Goal: Transaction & Acquisition: Purchase product/service

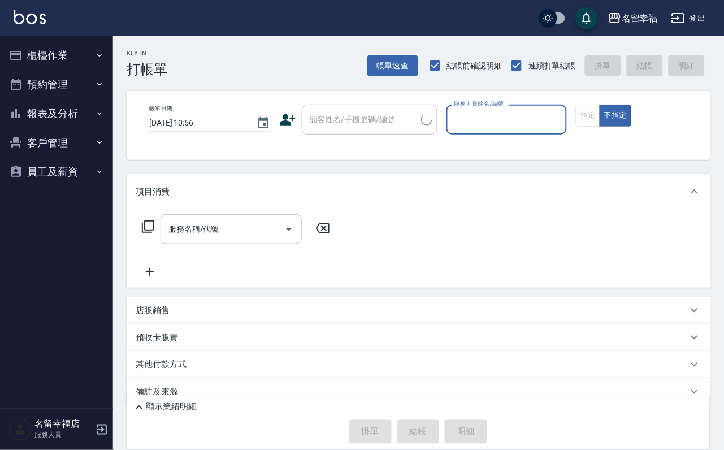
click at [67, 123] on button "報表及分析" at bounding box center [57, 113] width 104 height 29
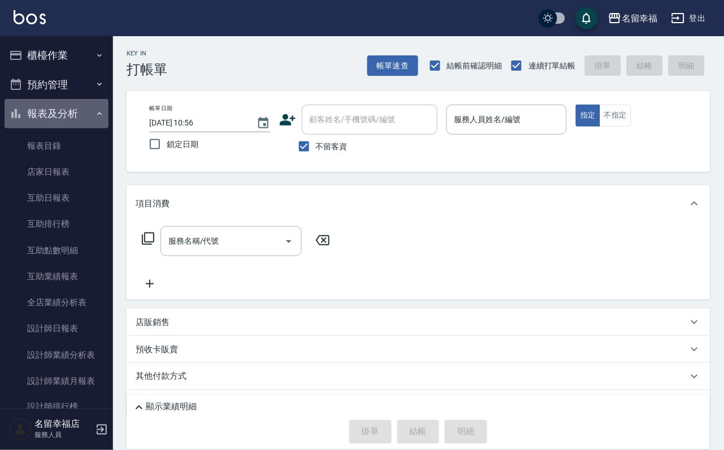
click at [67, 123] on button "報表及分析" at bounding box center [57, 113] width 104 height 29
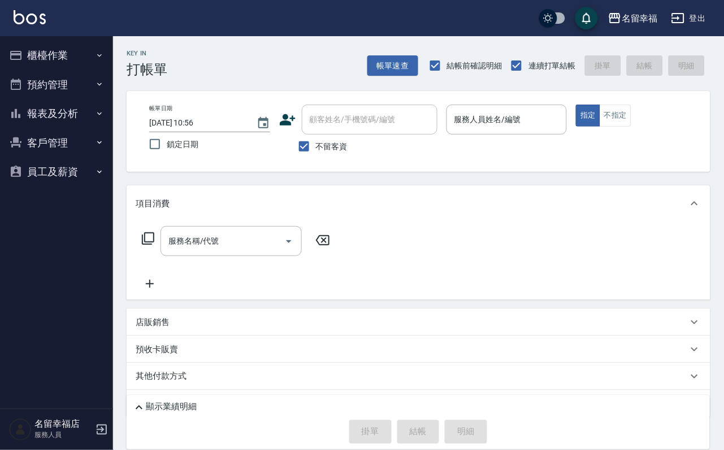
click at [61, 158] on button "客戶管理" at bounding box center [57, 142] width 104 height 29
click at [64, 158] on button "客戶管理" at bounding box center [57, 142] width 104 height 29
click at [71, 53] on button "櫃檯作業" at bounding box center [57, 55] width 104 height 29
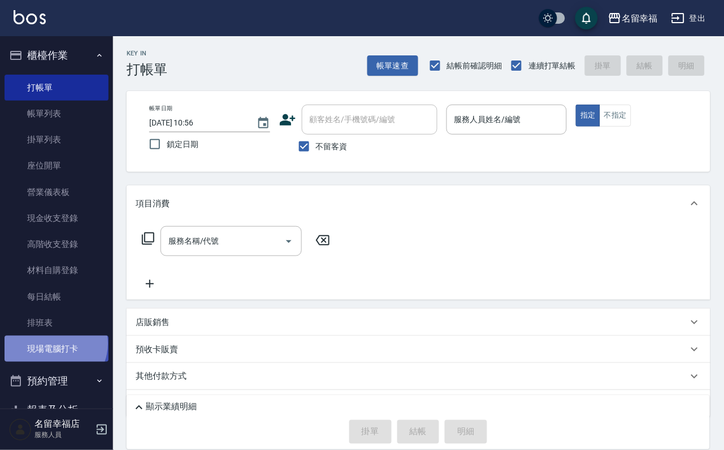
click at [53, 362] on link "現場電腦打卡" at bounding box center [57, 349] width 104 height 26
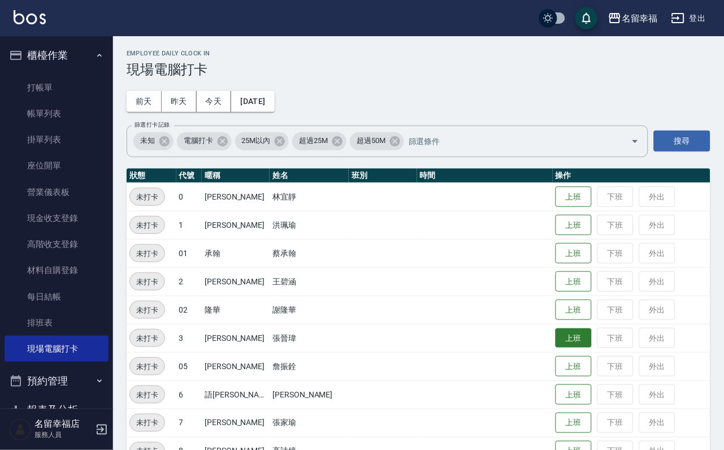
click at [580, 335] on button "上班" at bounding box center [574, 339] width 36 height 20
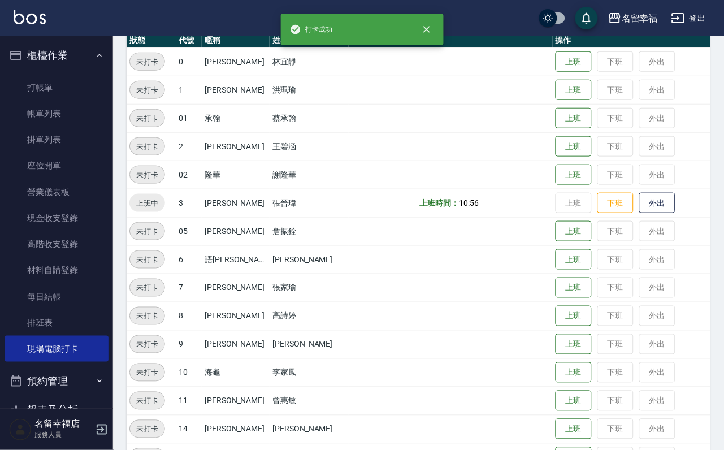
scroll to position [170, 0]
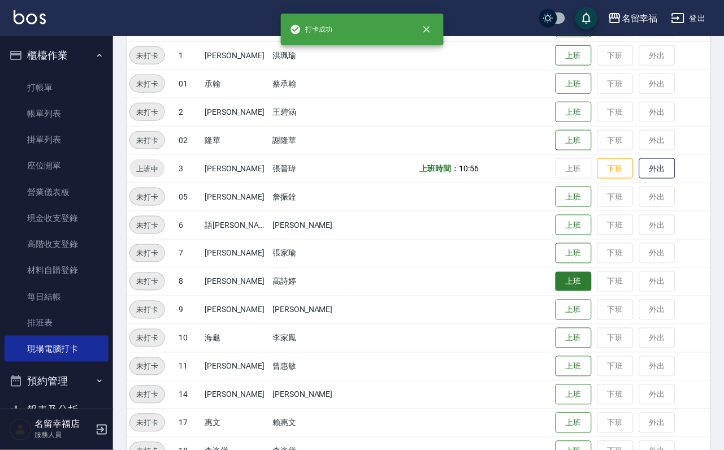
click at [569, 277] on button "上班" at bounding box center [574, 282] width 36 height 20
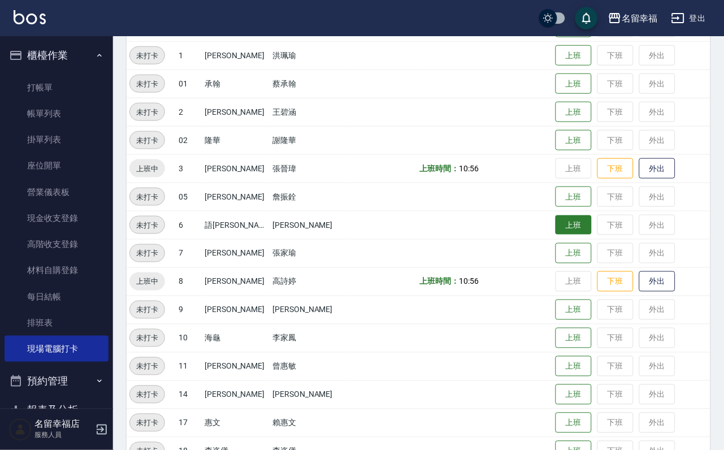
click at [574, 230] on button "上班" at bounding box center [574, 225] width 36 height 20
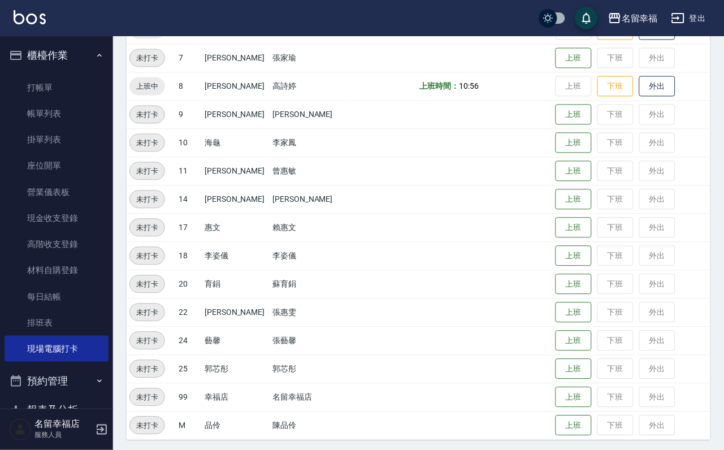
scroll to position [370, 0]
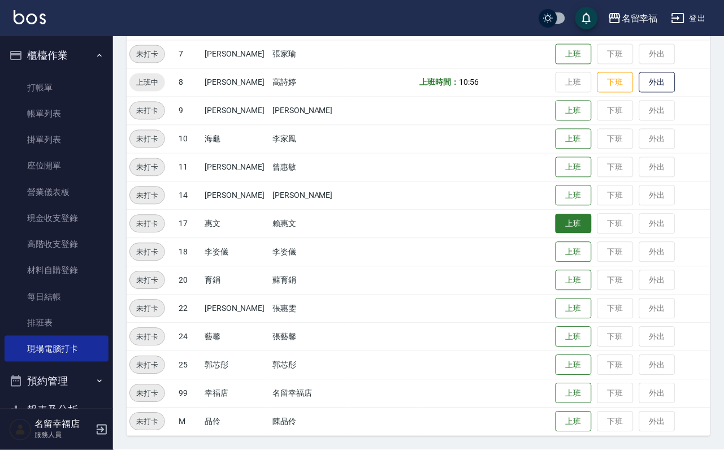
click at [569, 226] on button "上班" at bounding box center [574, 224] width 36 height 20
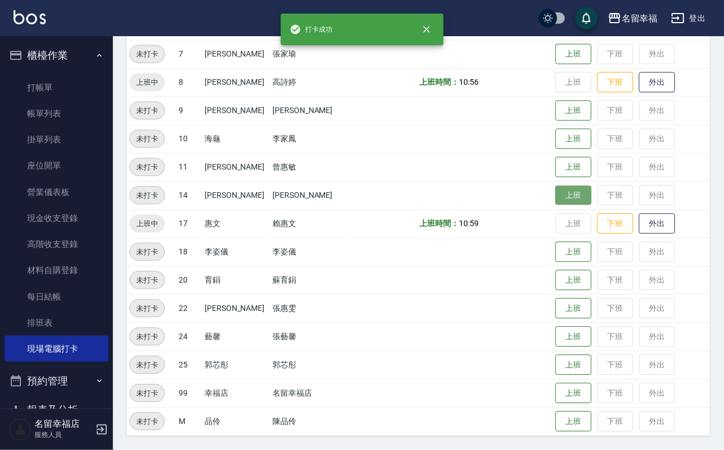
click at [565, 191] on button "上班" at bounding box center [574, 196] width 36 height 20
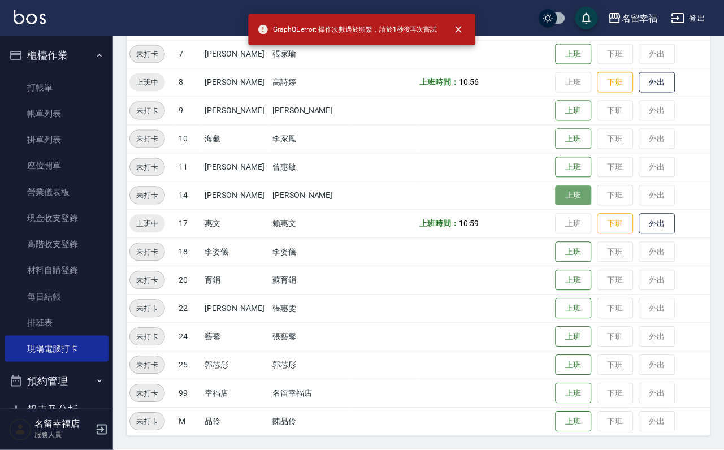
click at [565, 191] on button "上班" at bounding box center [574, 196] width 36 height 20
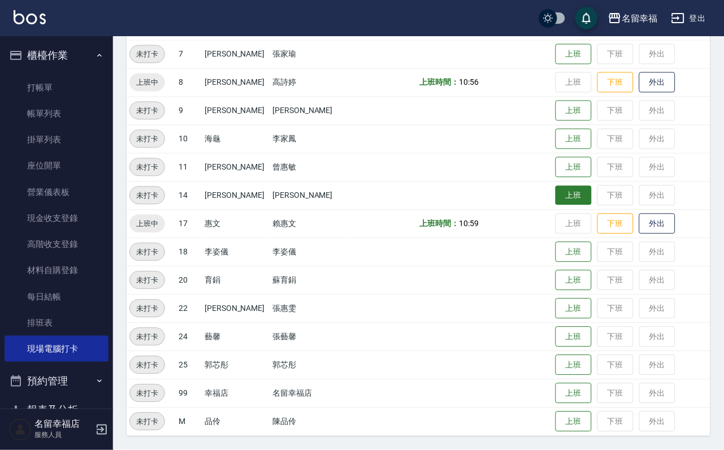
click at [565, 191] on button "上班" at bounding box center [574, 196] width 36 height 20
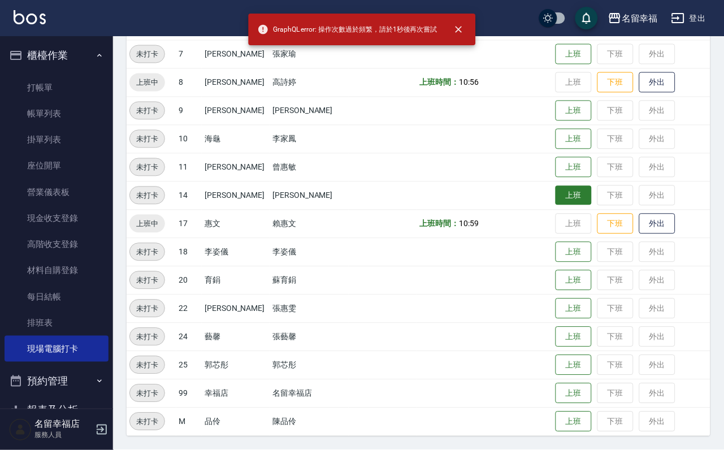
click at [564, 191] on button "上班" at bounding box center [574, 196] width 36 height 20
click at [566, 191] on button "上班" at bounding box center [574, 196] width 36 height 20
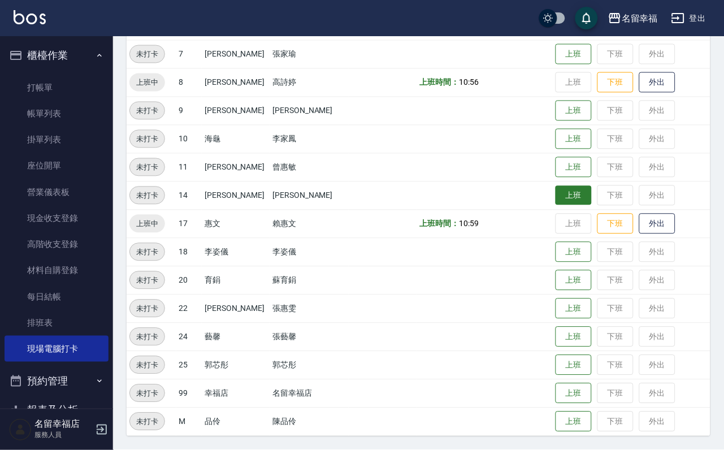
click at [566, 191] on button "上班" at bounding box center [574, 196] width 36 height 20
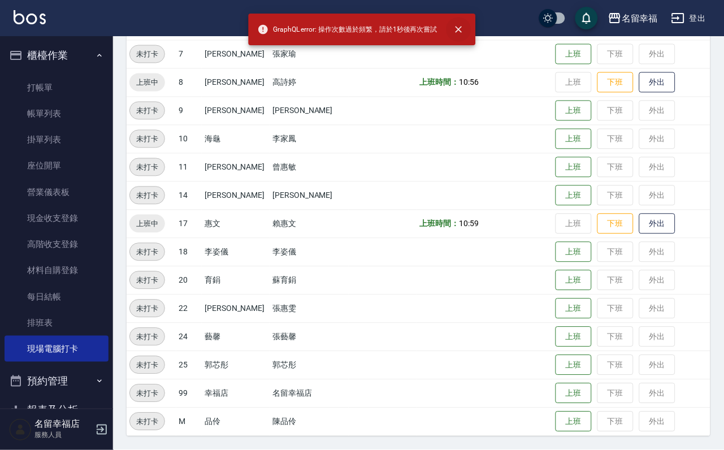
click at [465, 27] on icon "close" at bounding box center [459, 29] width 11 height 11
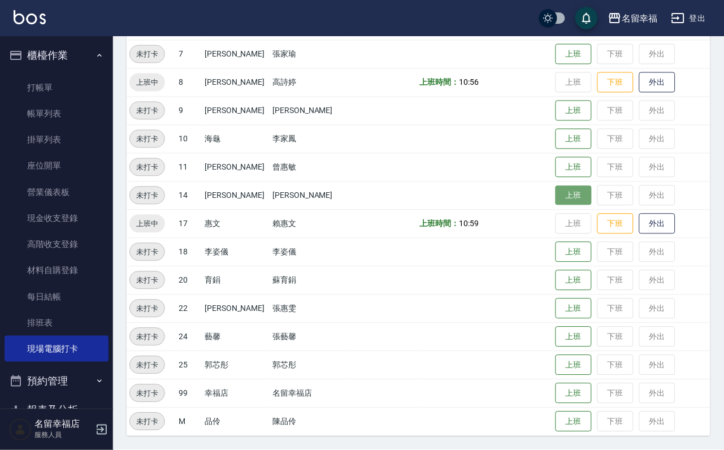
click at [573, 188] on button "上班" at bounding box center [574, 196] width 36 height 20
click at [572, 188] on button "上班" at bounding box center [574, 196] width 36 height 20
click at [569, 187] on td "上班 下班 外出" at bounding box center [632, 196] width 158 height 28
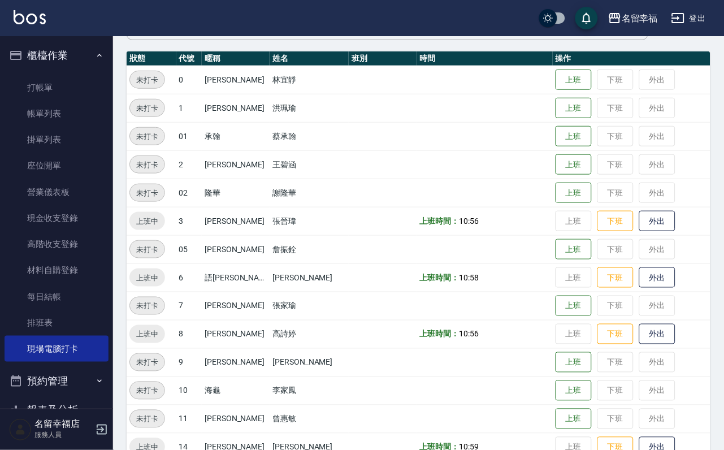
scroll to position [116, 0]
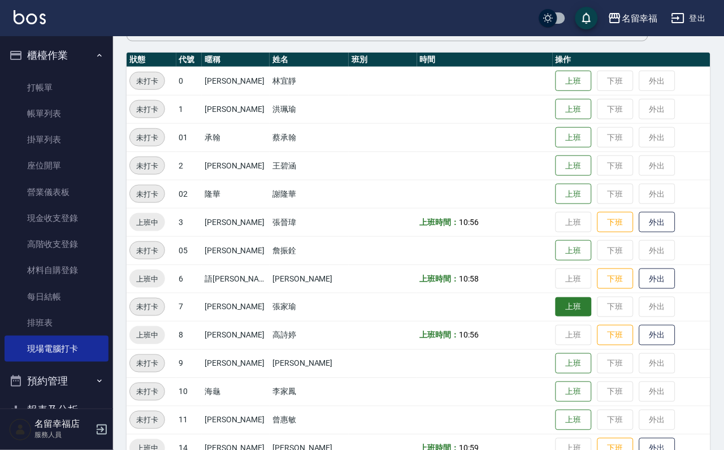
click at [559, 310] on button "上班" at bounding box center [574, 307] width 36 height 20
click at [559, 309] on button "上班" at bounding box center [574, 307] width 36 height 20
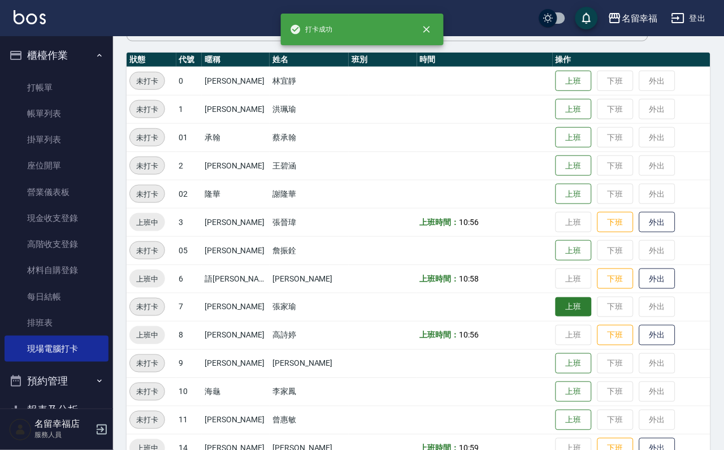
click at [559, 309] on td "上班 下班 外出" at bounding box center [632, 307] width 158 height 28
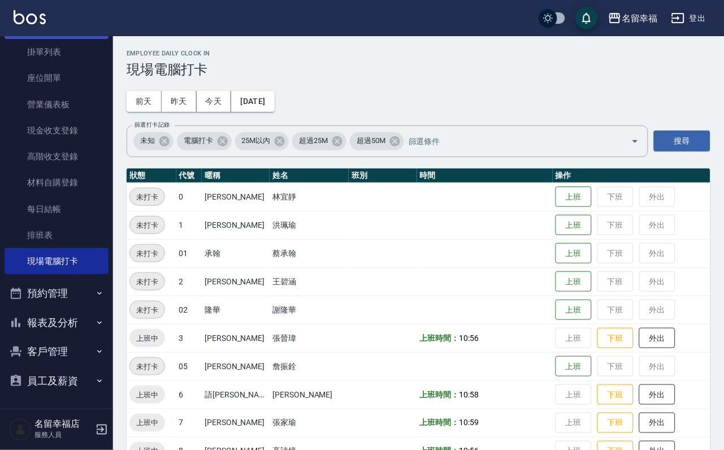
scroll to position [0, 0]
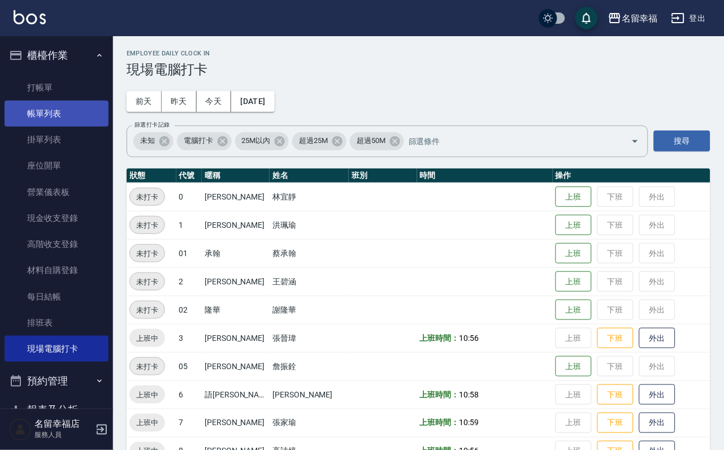
click at [62, 119] on link "帳單列表" at bounding box center [57, 114] width 104 height 26
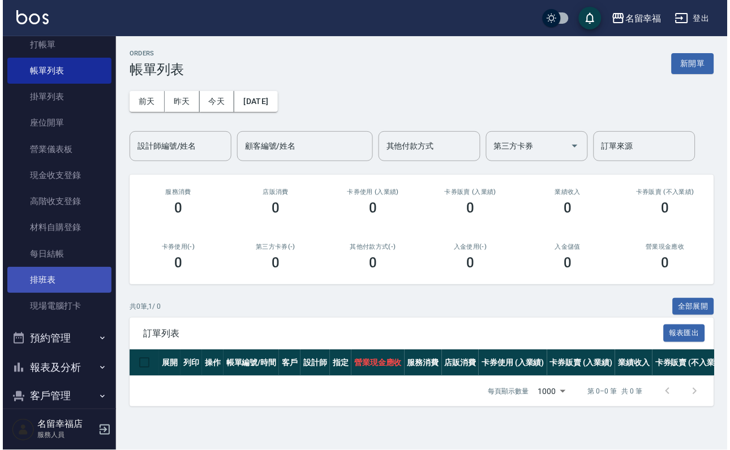
scroll to position [130, 0]
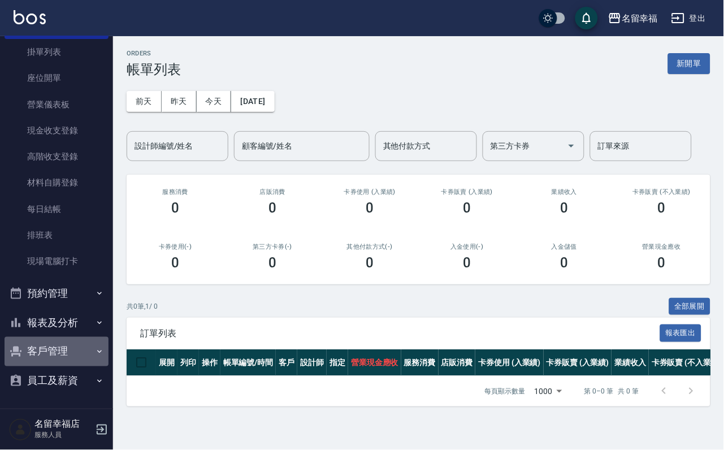
click at [67, 342] on button "客戶管理" at bounding box center [57, 351] width 104 height 29
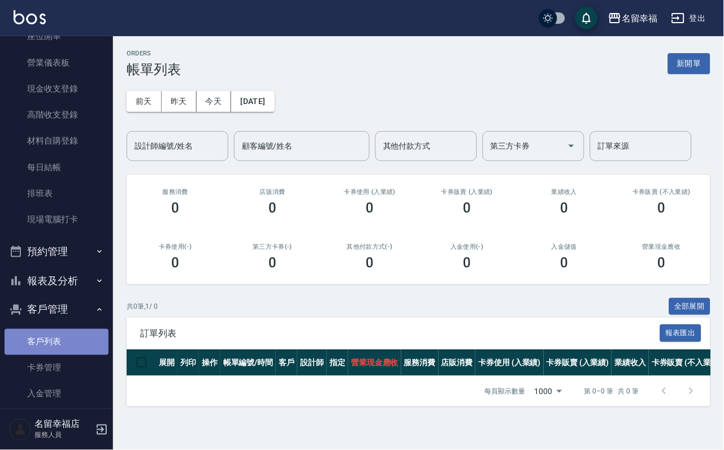
click at [61, 355] on link "客戶列表" at bounding box center [57, 342] width 104 height 26
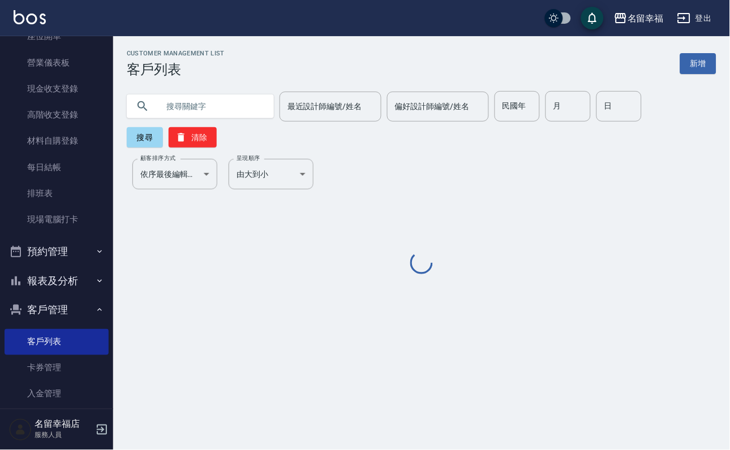
click at [185, 121] on div "最近設計師編號/姓名 最近設計師編號/姓名 偏好設計師編號/姓名 偏好設計師編號/姓名 民國年 民國年 月 月 日 日 搜尋 清除" at bounding box center [421, 119] width 589 height 57
click at [187, 117] on input "text" at bounding box center [211, 106] width 106 height 31
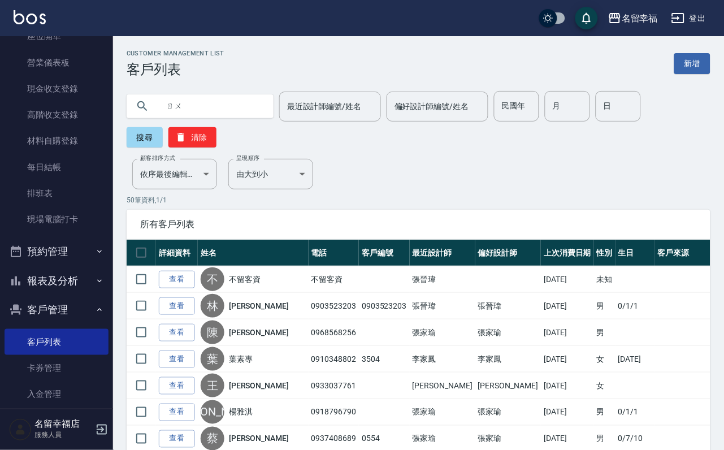
type input "如"
type input "汝"
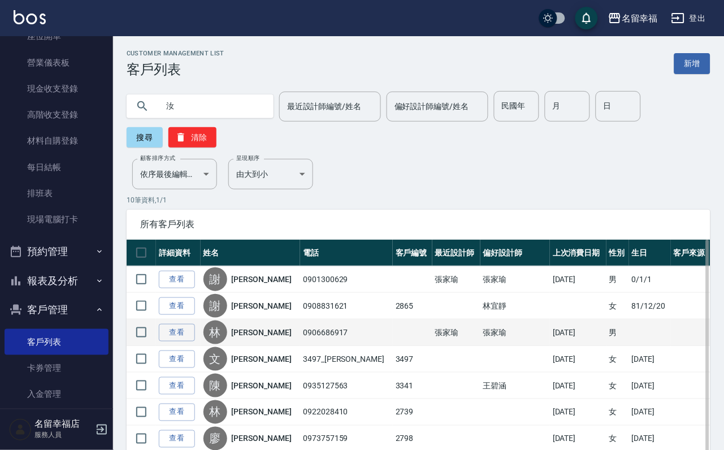
click at [254, 338] on link "[PERSON_NAME]" at bounding box center [262, 332] width 60 height 11
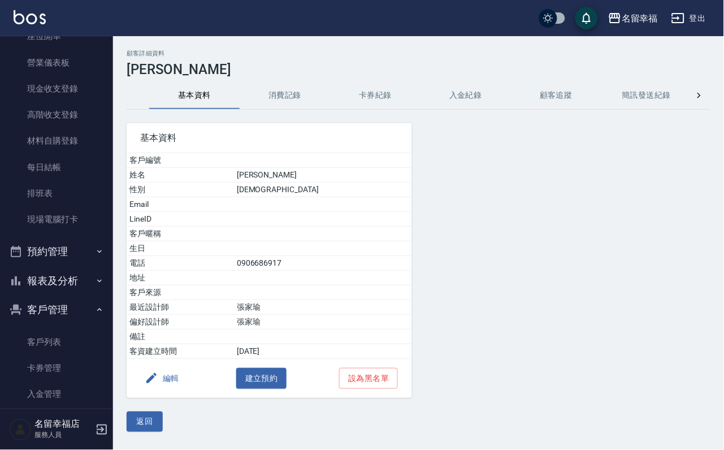
click at [273, 107] on button "消費記錄" at bounding box center [285, 95] width 90 height 27
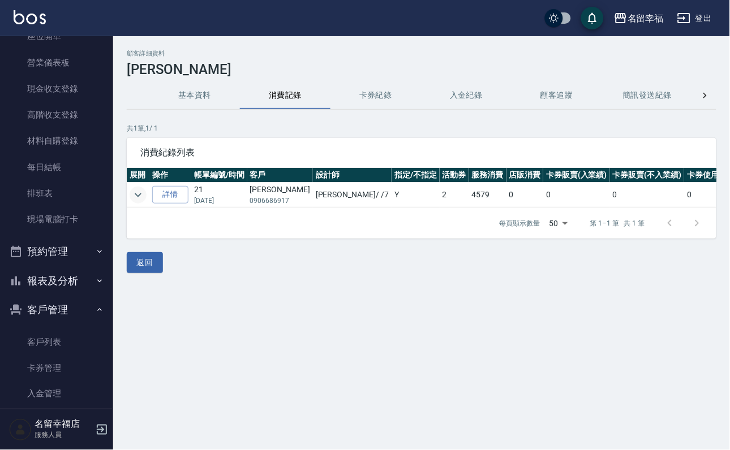
click at [145, 191] on icon "expand row" at bounding box center [138, 195] width 14 height 14
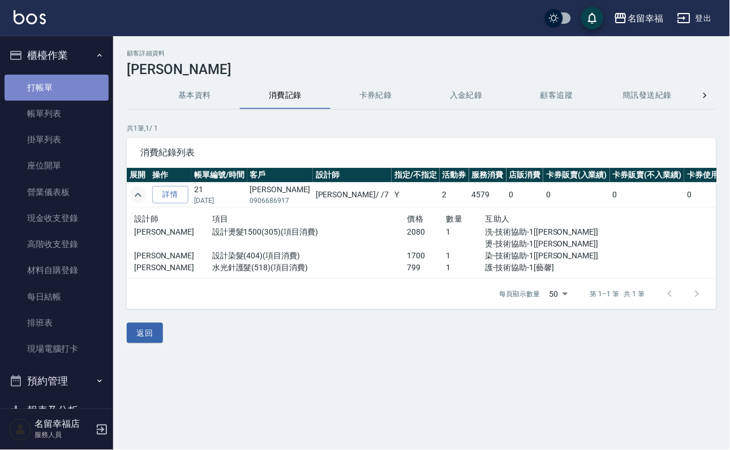
click at [63, 90] on link "打帳單" at bounding box center [57, 88] width 104 height 26
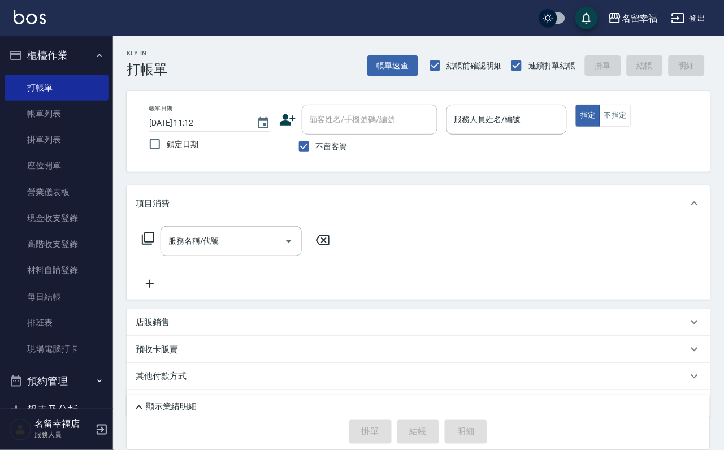
click at [446, 247] on div "服務名稱/代號 服務名稱/代號" at bounding box center [419, 261] width 584 height 78
click at [563, 99] on div "帳單日期 [DATE] 11:12 鎖定日期 顧客姓名/手機號碼/編號 顧客姓名/手機號碼/編號 不留客資 服務人員姓名/編號 服務人員姓名/編號 指定 不指定" at bounding box center [419, 131] width 584 height 81
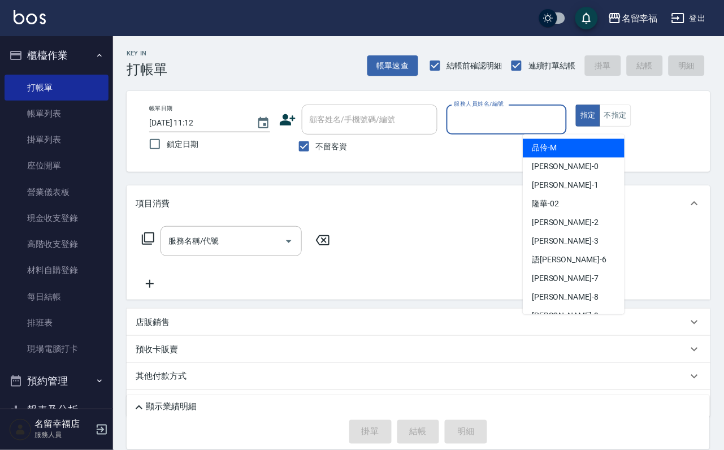
click at [563, 113] on input "服務人員姓名/編號" at bounding box center [507, 120] width 111 height 20
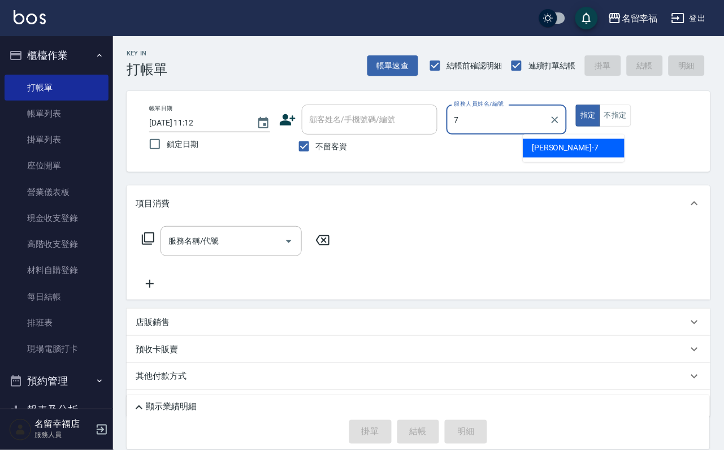
type input "[PERSON_NAME]-7"
type button "true"
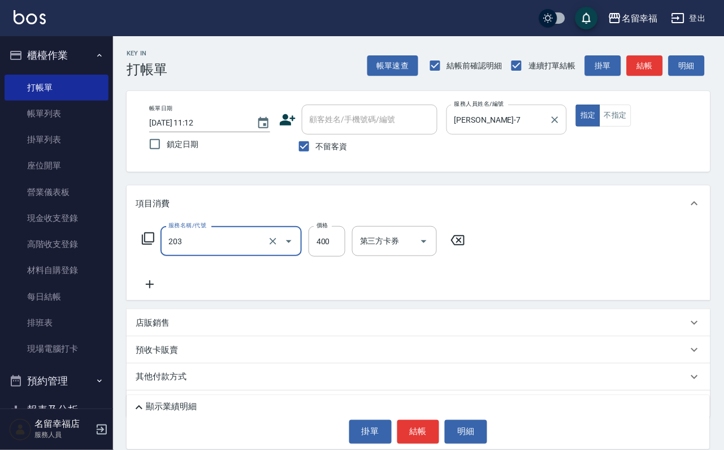
type input "指定單剪(203)"
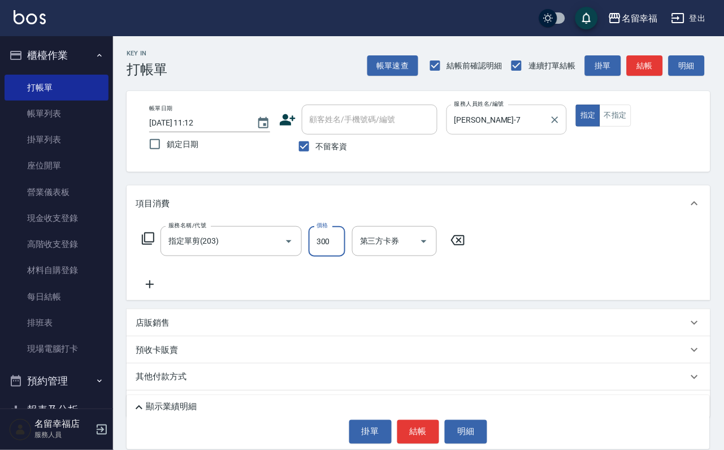
type input "300"
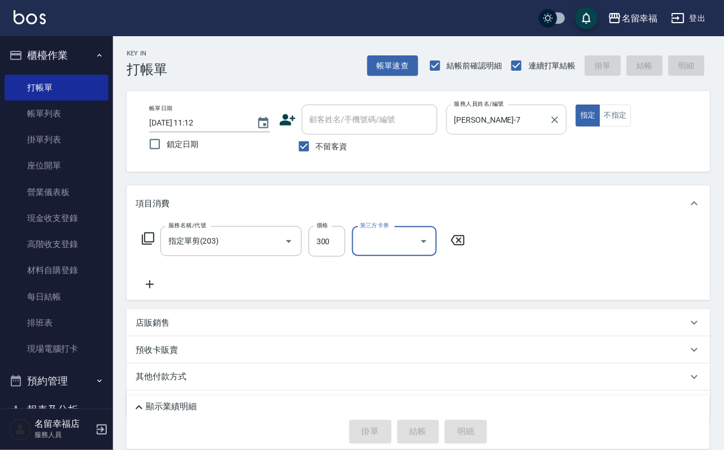
type input "[DATE] 12:13"
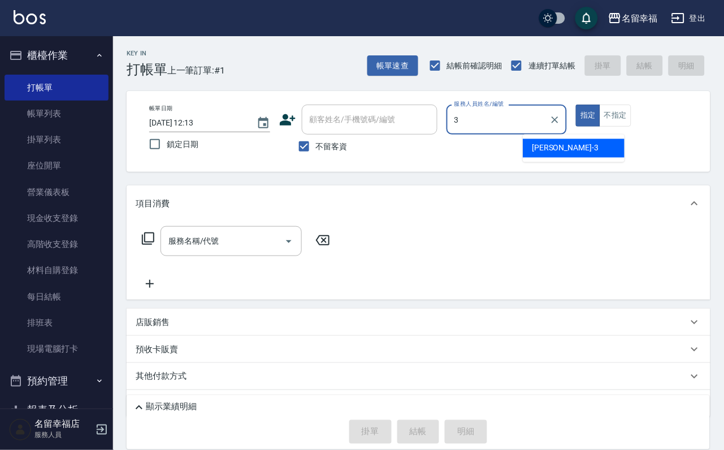
type input "[PERSON_NAME]-3"
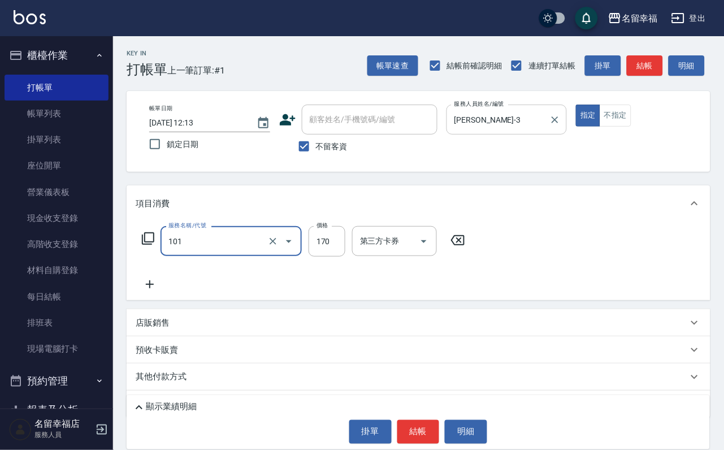
type input "洗髮(101)"
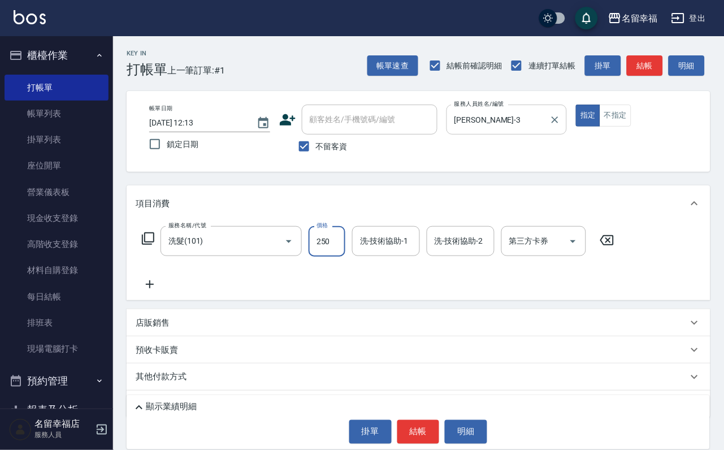
type input "250"
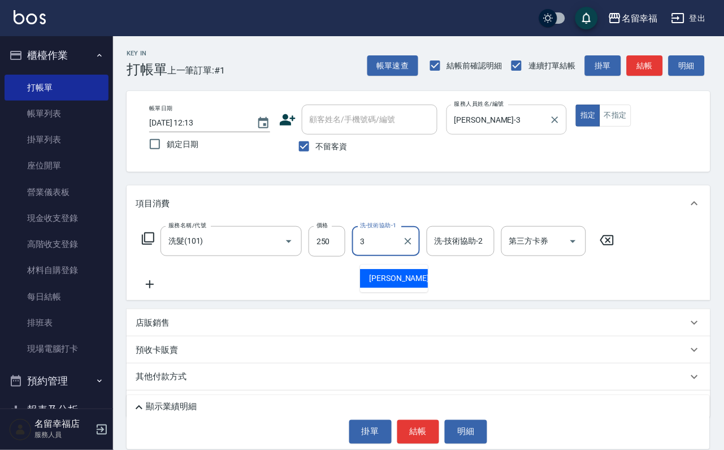
type input "[PERSON_NAME]-3"
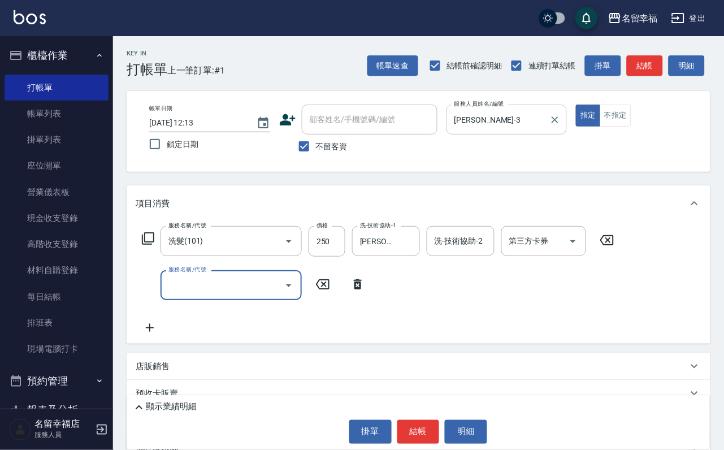
type input "1"
type input "指定單剪(203)"
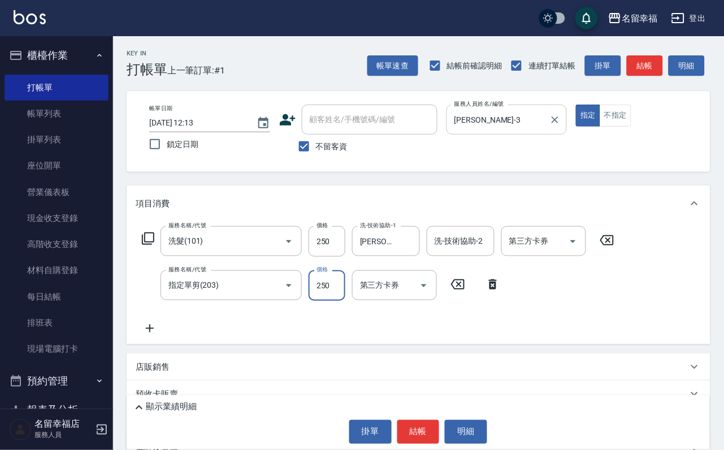
type input "250"
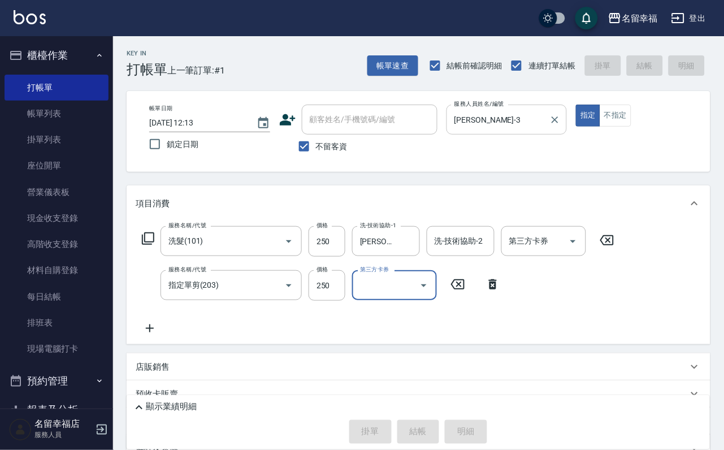
type input "[DATE] 12:14"
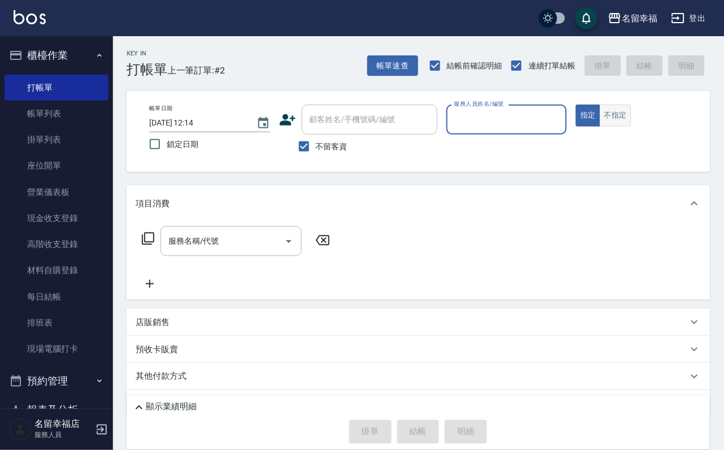
click at [632, 127] on button "不指定" at bounding box center [616, 116] width 32 height 22
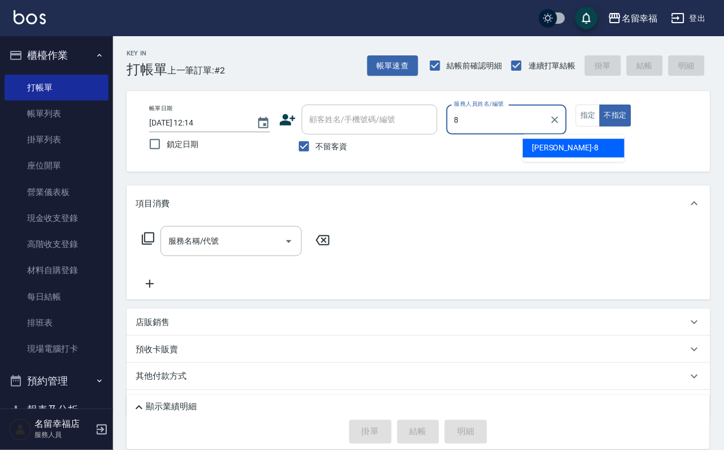
type input "[PERSON_NAME]-8"
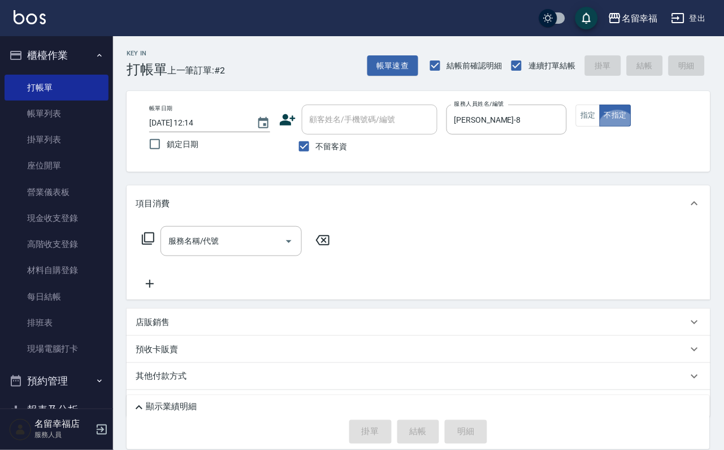
type button "false"
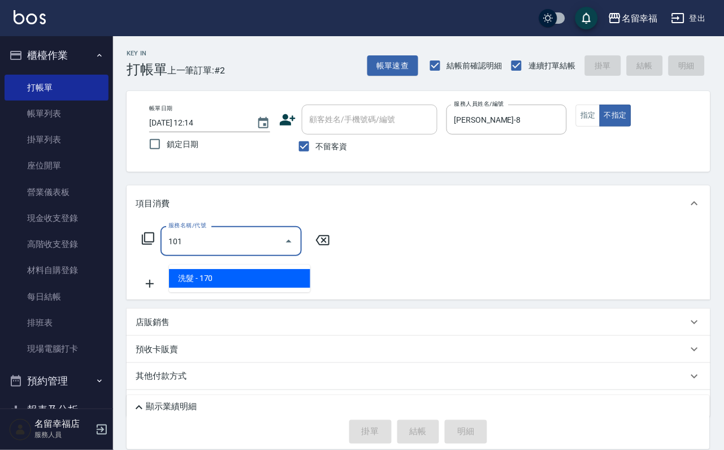
type input "洗髮(101)"
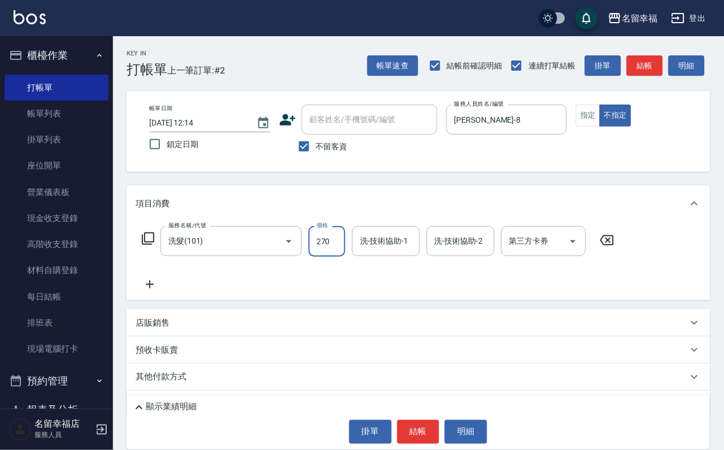
type input "270"
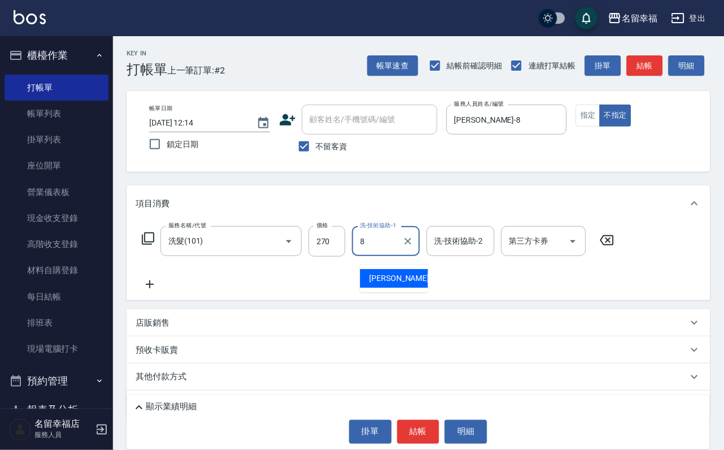
type input "[PERSON_NAME]-8"
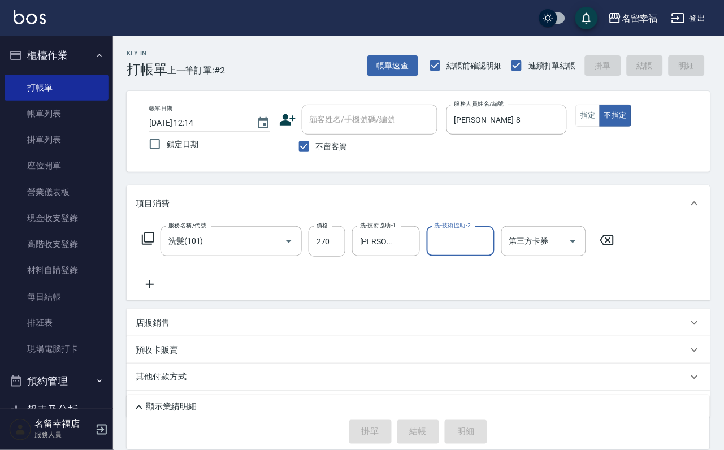
type input "[DATE] 12:20"
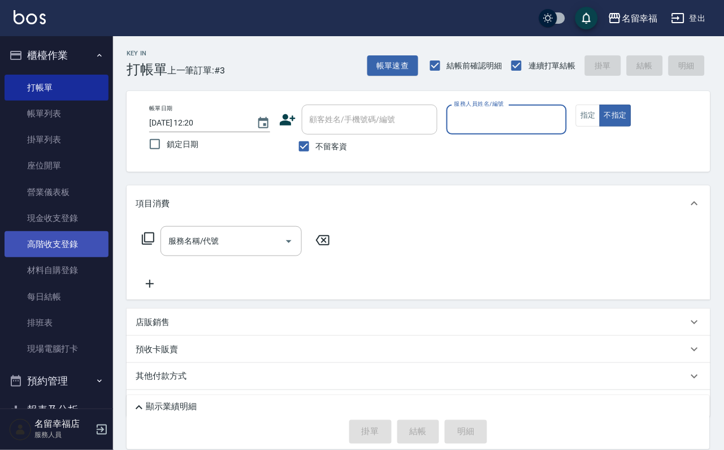
scroll to position [170, 0]
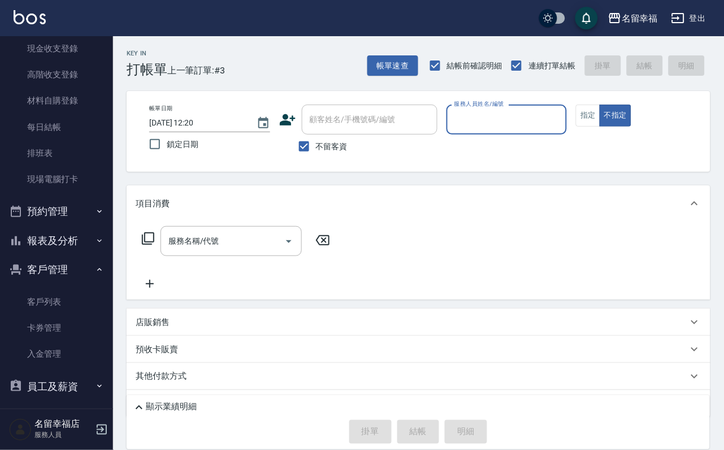
click at [77, 256] on button "報表及分析" at bounding box center [57, 240] width 104 height 29
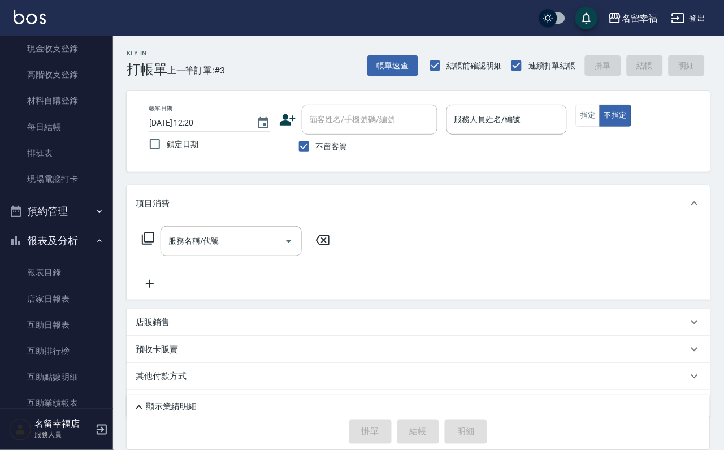
scroll to position [254, 0]
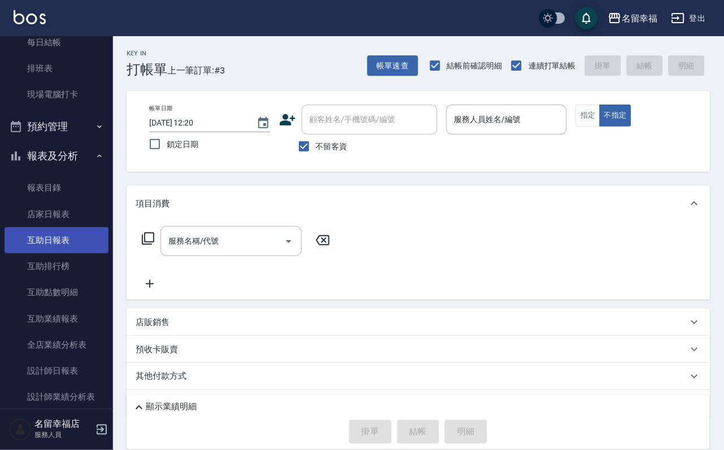
click at [74, 253] on link "互助日報表" at bounding box center [57, 240] width 104 height 26
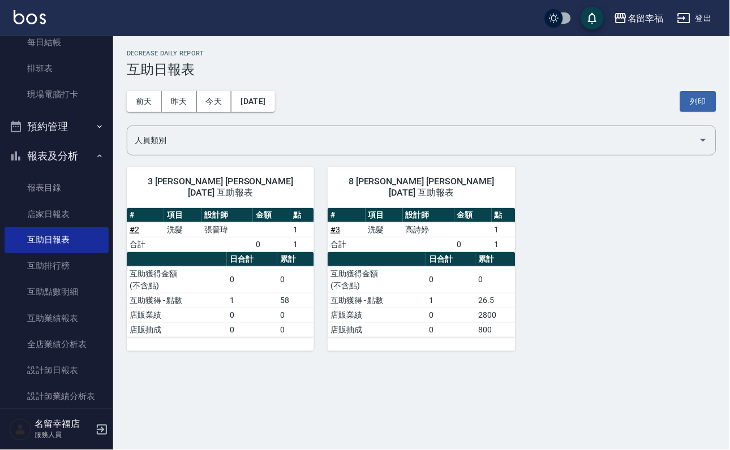
click at [192, 86] on div "[DATE] [DATE] [DATE] [DATE] 列印" at bounding box center [421, 101] width 589 height 48
click at [178, 96] on button "昨天" at bounding box center [179, 101] width 35 height 21
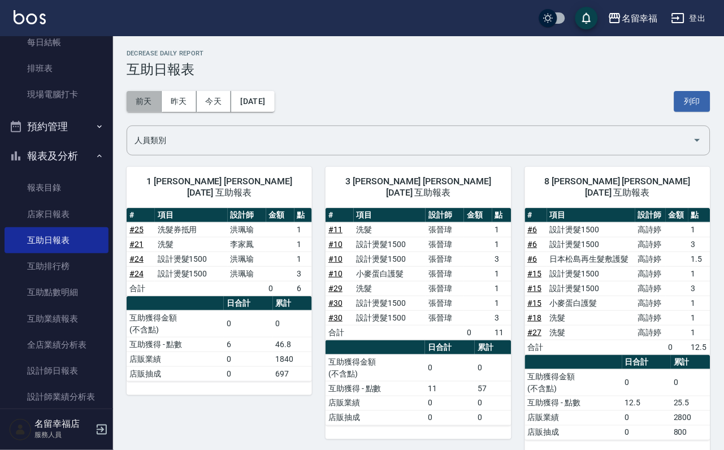
click at [146, 110] on button "前天" at bounding box center [144, 101] width 35 height 21
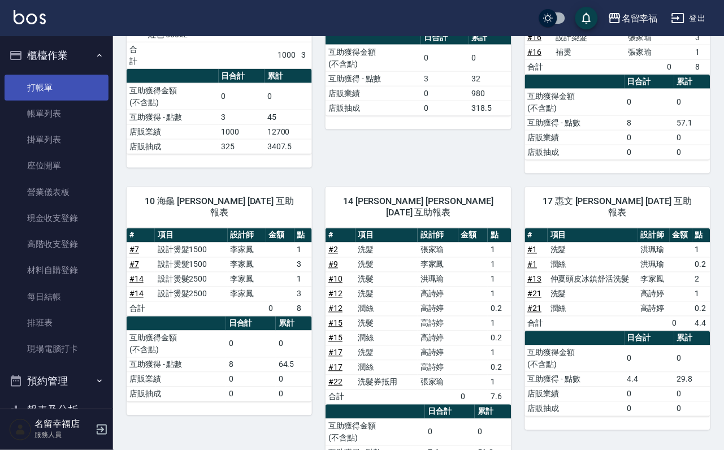
click at [59, 91] on link "打帳單" at bounding box center [57, 88] width 104 height 26
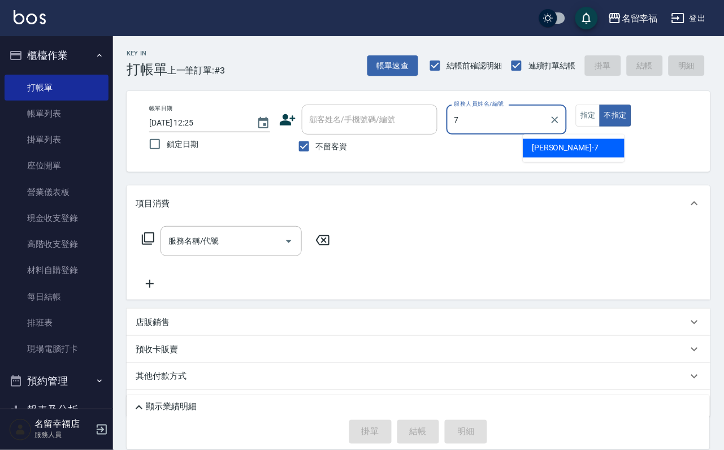
type input "[PERSON_NAME]-7"
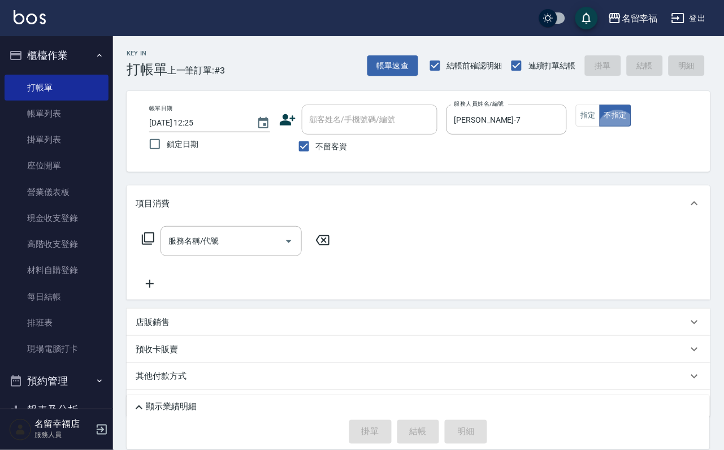
type button "false"
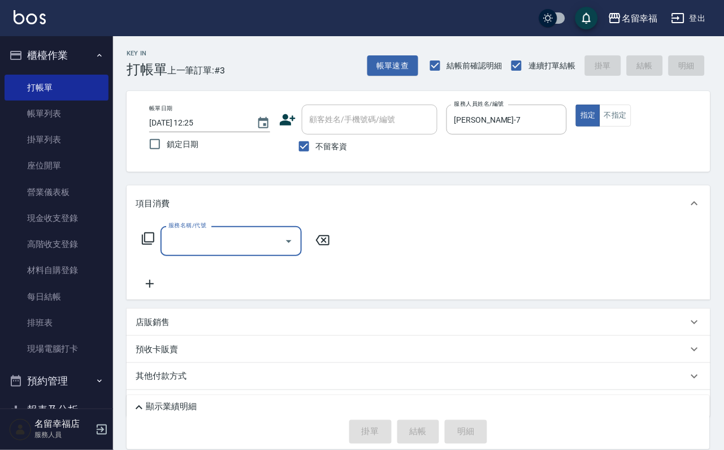
click at [333, 153] on span "不留客資" at bounding box center [332, 147] width 32 height 12
click at [316, 154] on input "不留客資" at bounding box center [304, 147] width 24 height 24
checkbox input "false"
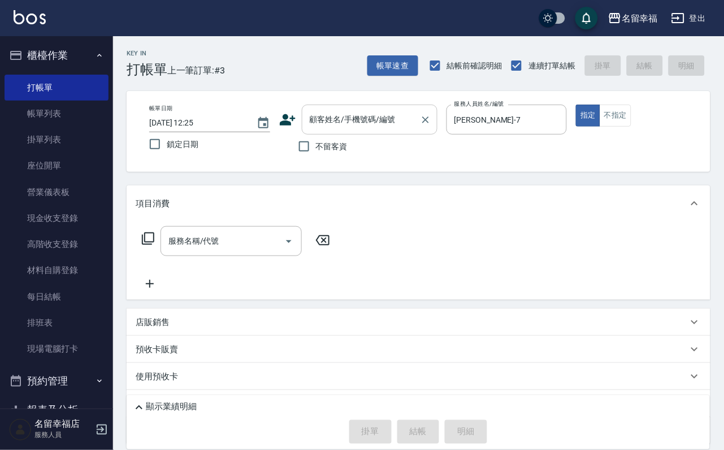
click at [340, 124] on input "顧客姓名/手機號碼/編號" at bounding box center [361, 120] width 109 height 20
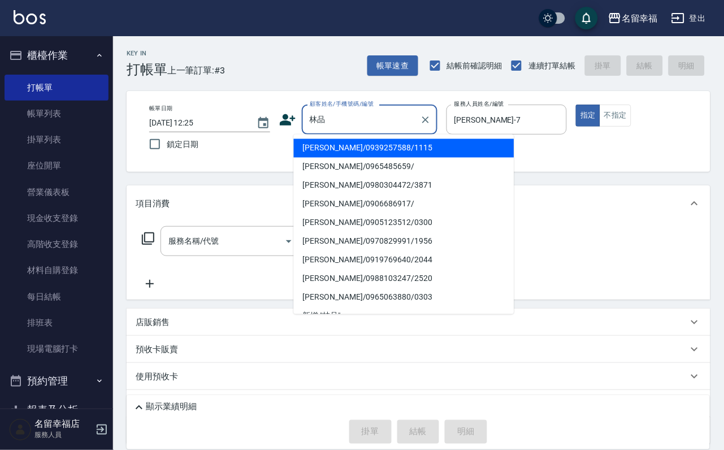
click at [355, 205] on li "[PERSON_NAME]/0906686917/" at bounding box center [404, 204] width 221 height 19
type input "[PERSON_NAME]/0906686917/"
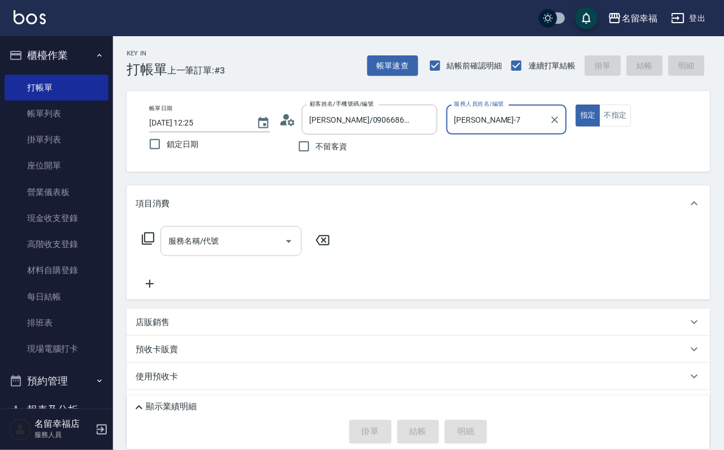
click at [264, 256] on div "服務名稱/代號" at bounding box center [231, 241] width 141 height 30
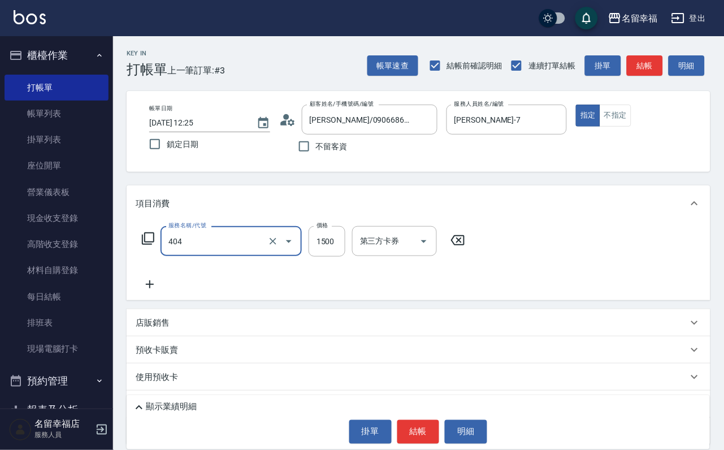
type input "設計染髮(404)"
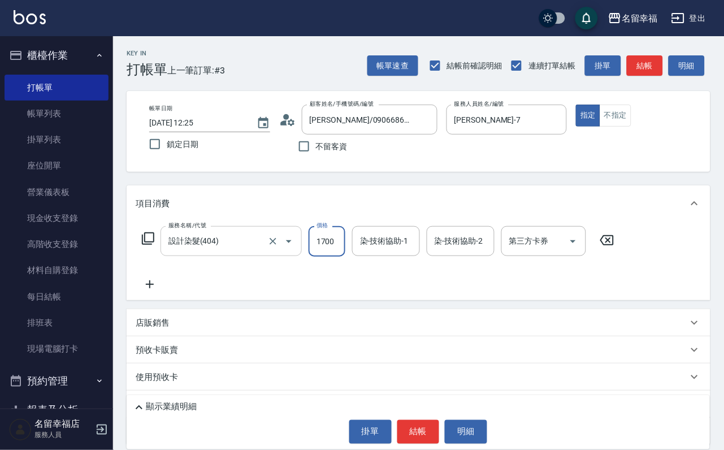
scroll to position [0, 1]
type input "1700"
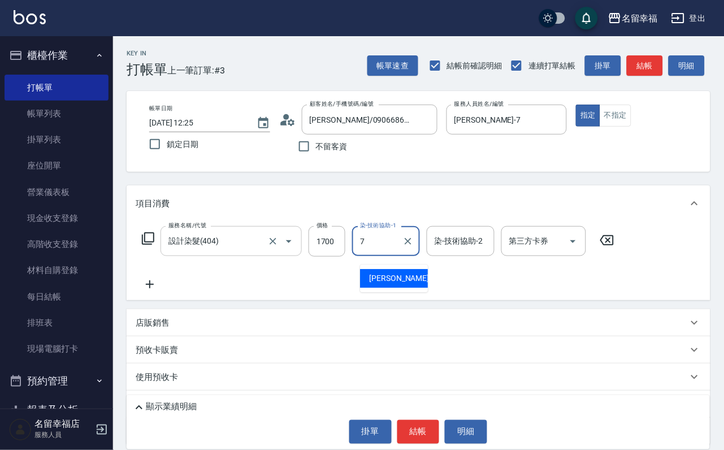
type input "[PERSON_NAME]-7"
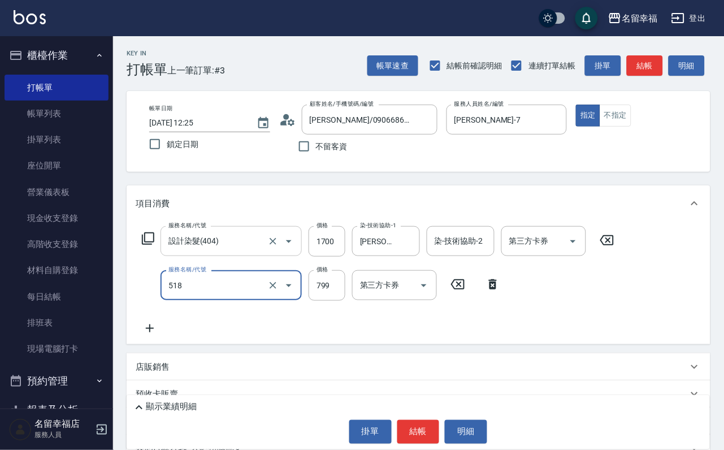
type input "水光針護髮(518)"
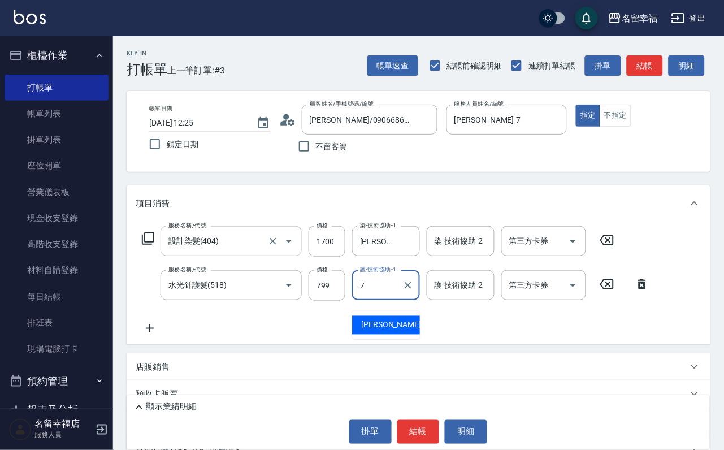
type input "[PERSON_NAME]-7"
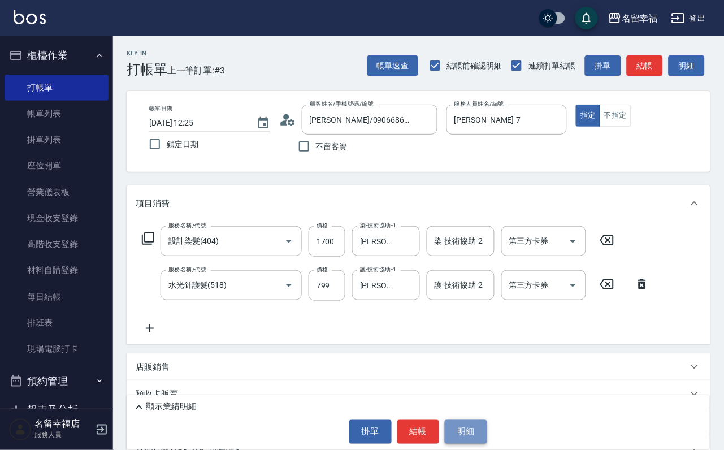
click at [458, 420] on button "明細" at bounding box center [466, 432] width 42 height 24
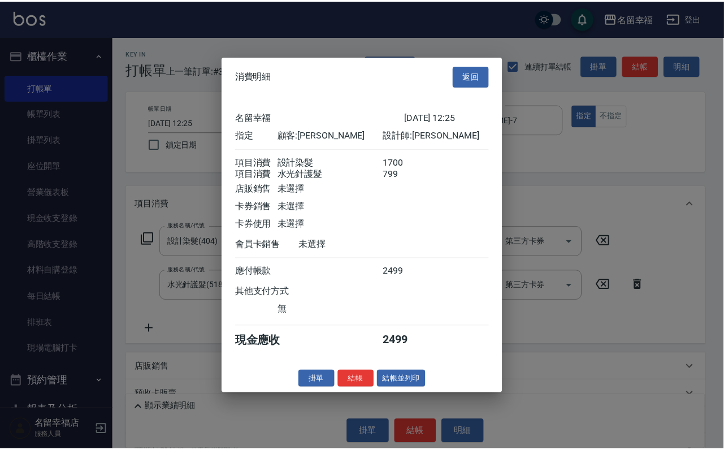
scroll to position [182, 0]
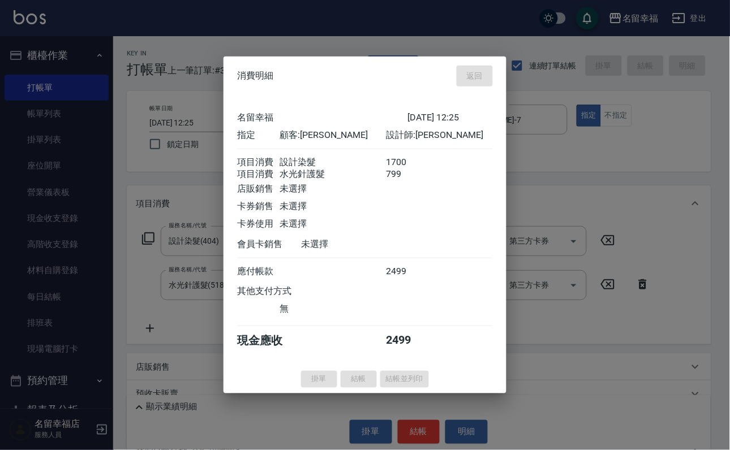
type input "[DATE] 12:46"
